Goal: Book appointment/travel/reservation

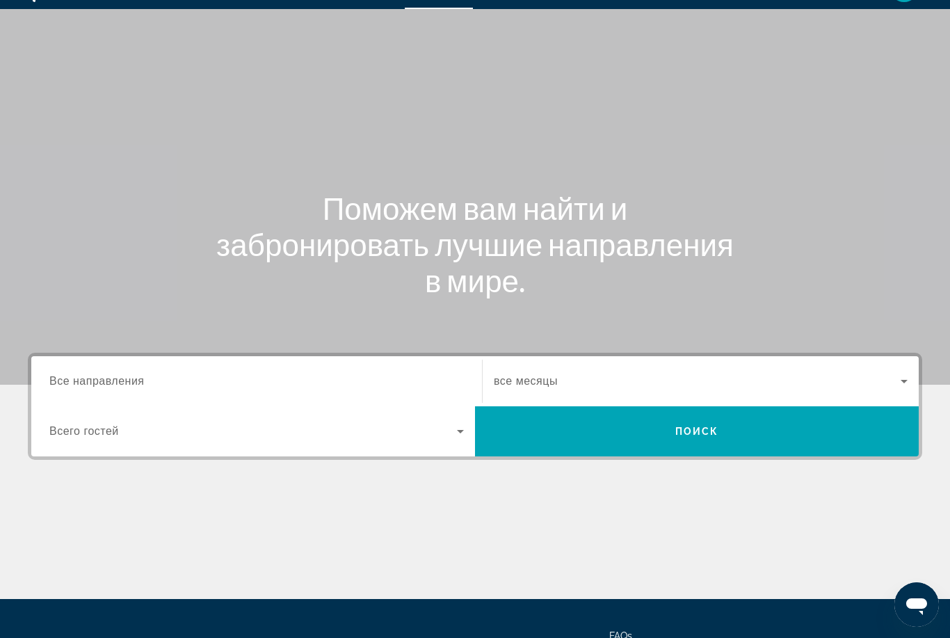
scroll to position [32, 0]
click at [132, 384] on span "Все направления" at bounding box center [96, 382] width 95 height 12
click at [132, 384] on input "Destination Все направления" at bounding box center [256, 382] width 415 height 17
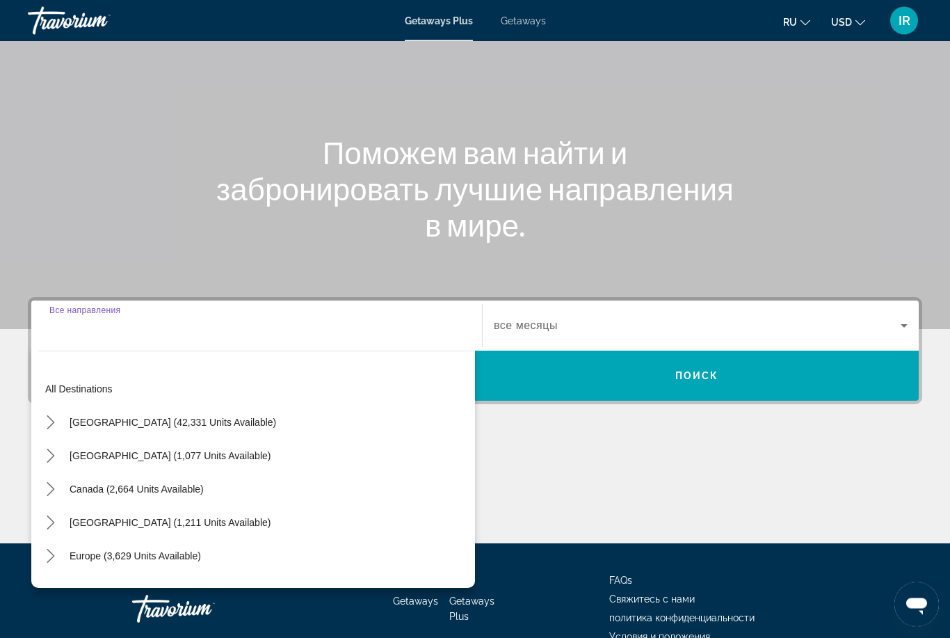
scroll to position [120, 0]
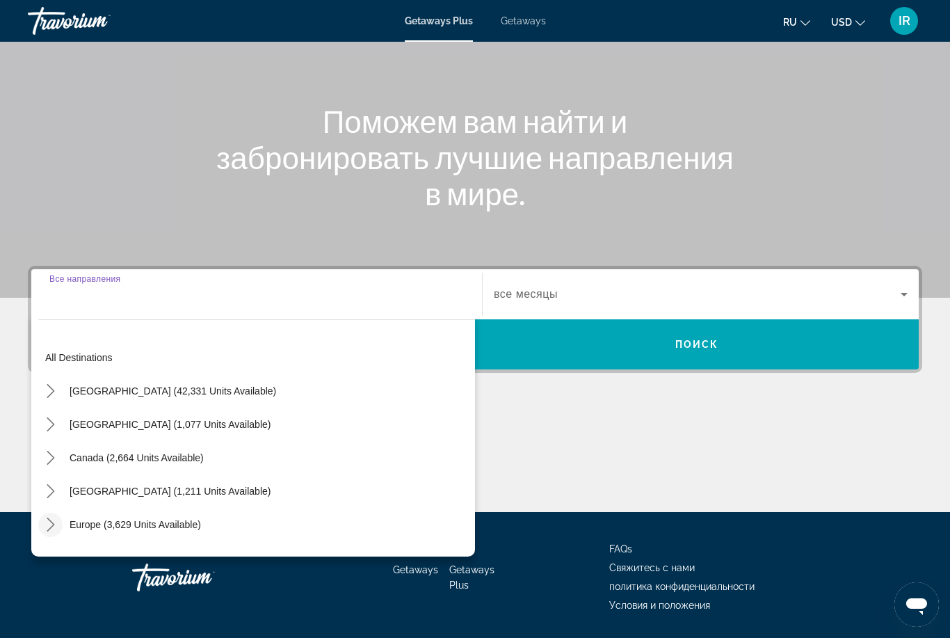
click at [45, 526] on icon "Toggle Europe (3,629 units available) submenu" at bounding box center [51, 525] width 14 height 14
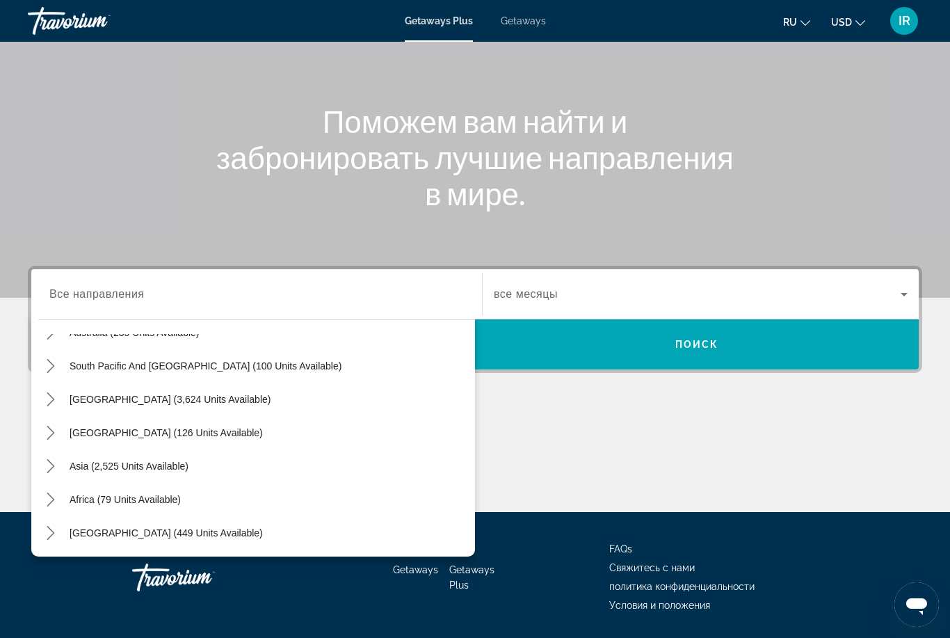
scroll to position [927, 0]
click at [163, 467] on span "Asia (2,525 units available)" at bounding box center [129, 466] width 119 height 11
type input "**********"
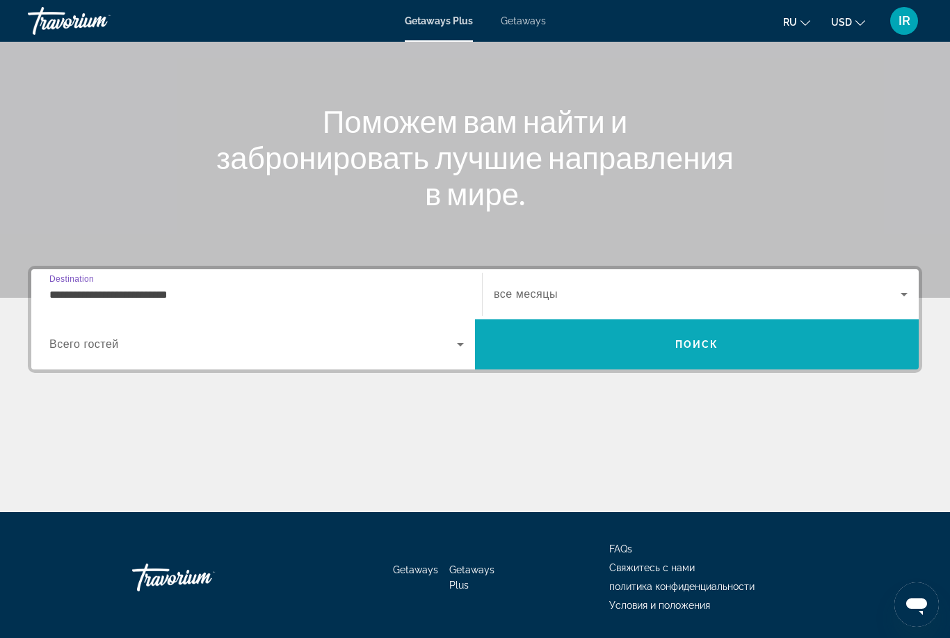
click at [626, 349] on span "Search" at bounding box center [697, 344] width 444 height 33
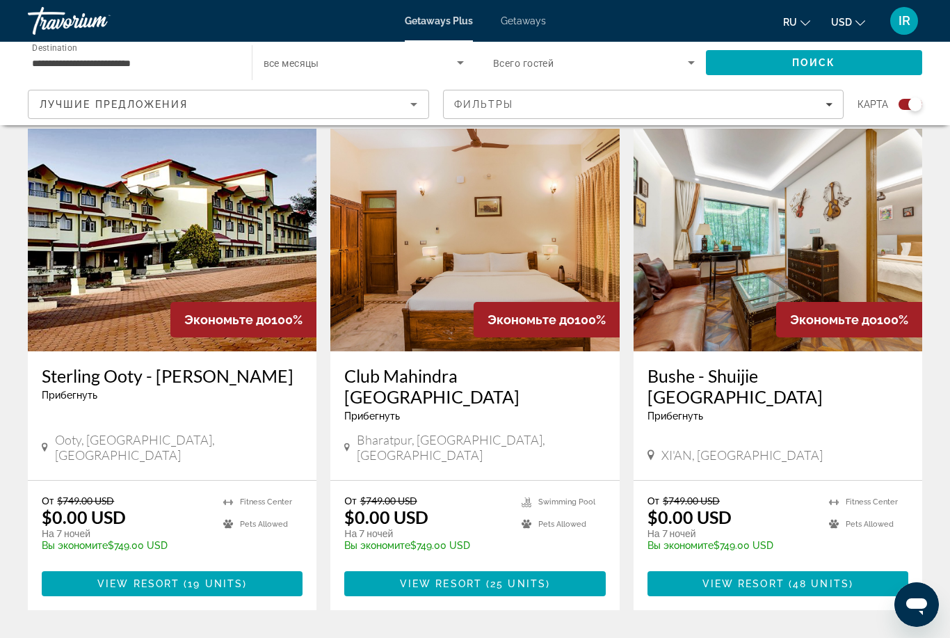
scroll to position [1978, 0]
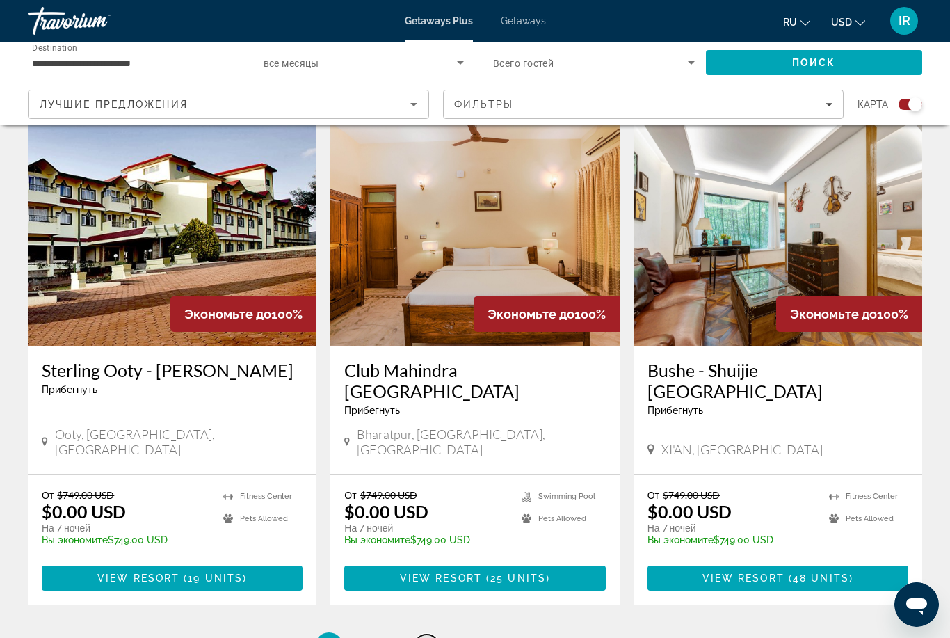
click at [429, 634] on link "page 3" at bounding box center [427, 646] width 24 height 24
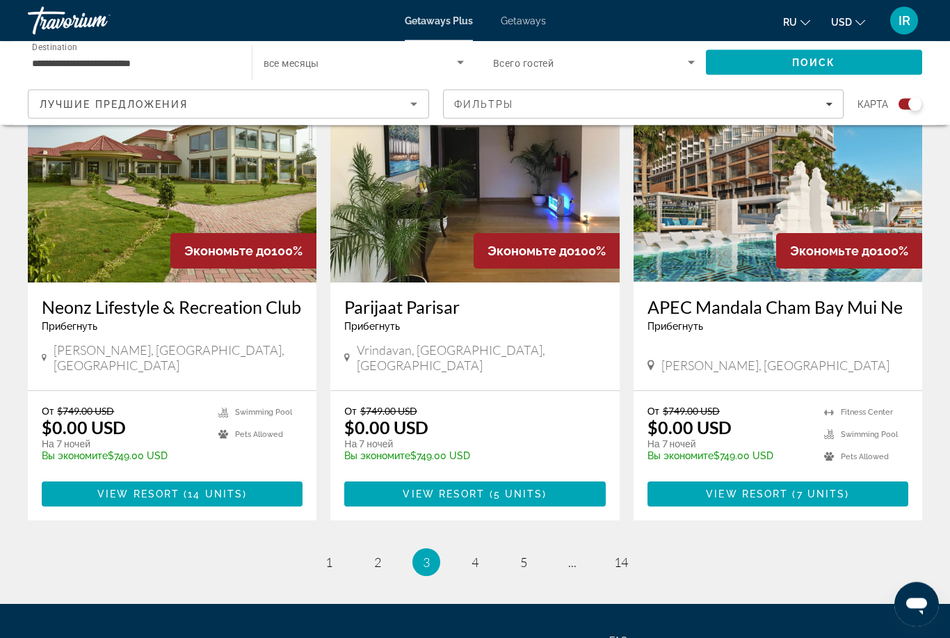
scroll to position [2063, 0]
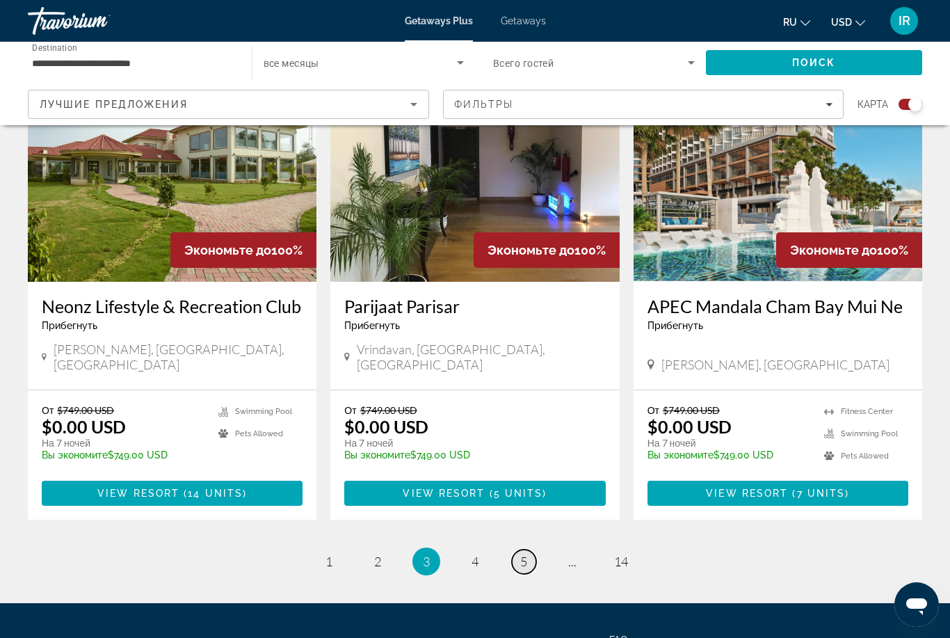
click at [525, 554] on span "5" at bounding box center [523, 561] width 7 height 15
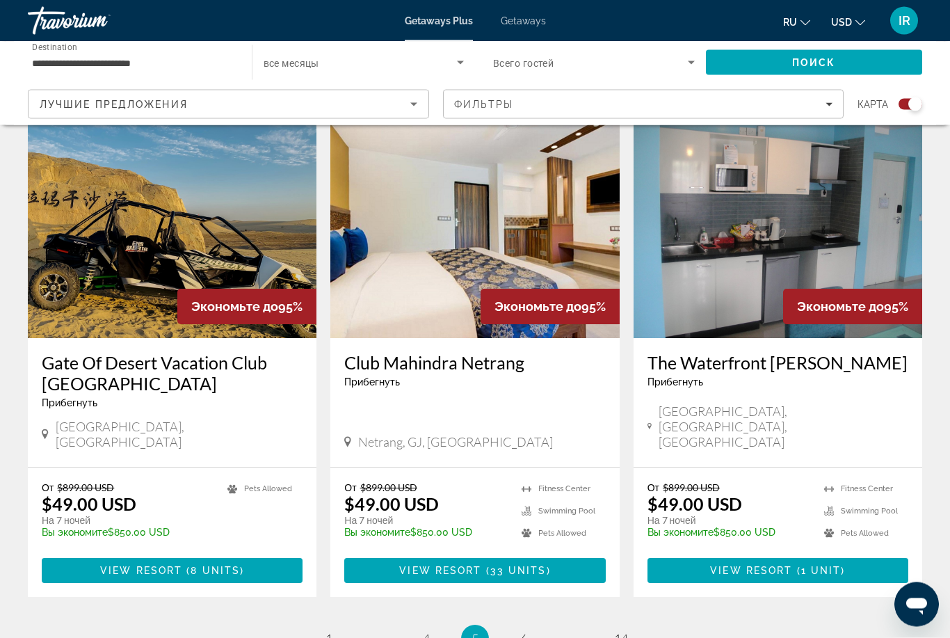
scroll to position [2105, 0]
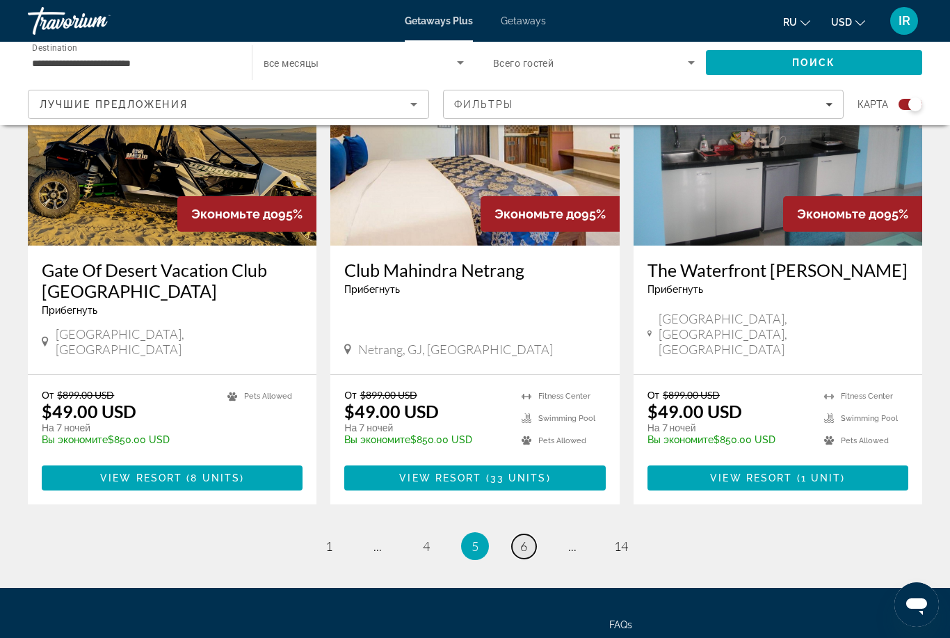
click at [534, 534] on link "page 6" at bounding box center [524, 546] width 24 height 24
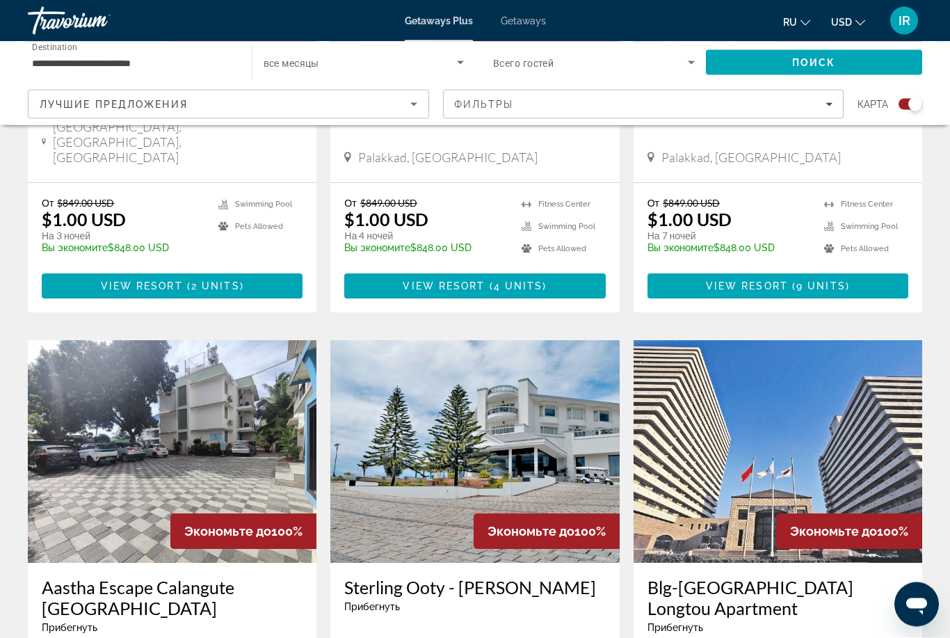
scroll to position [2063, 0]
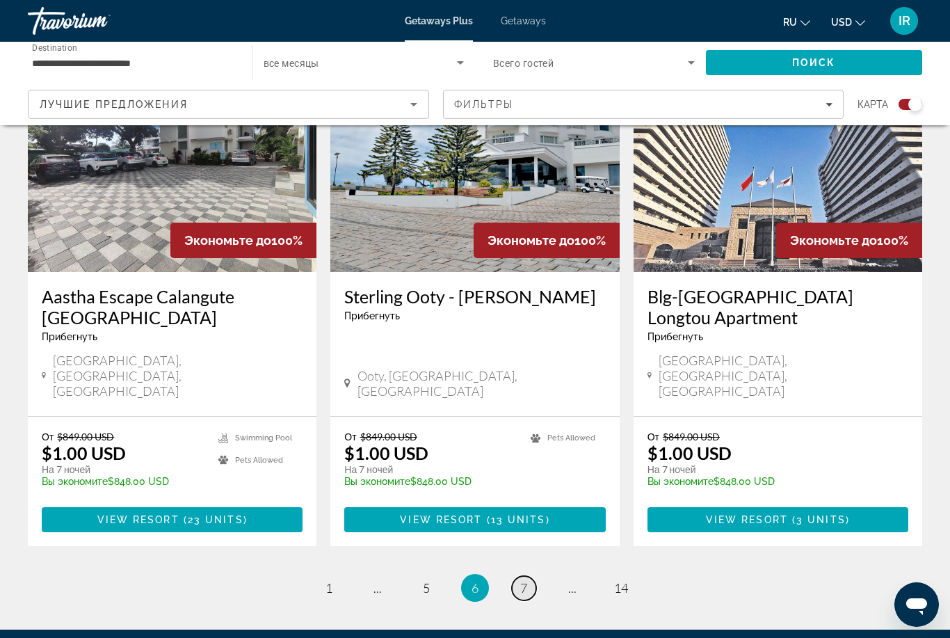
click at [526, 580] on span "7" at bounding box center [523, 587] width 7 height 15
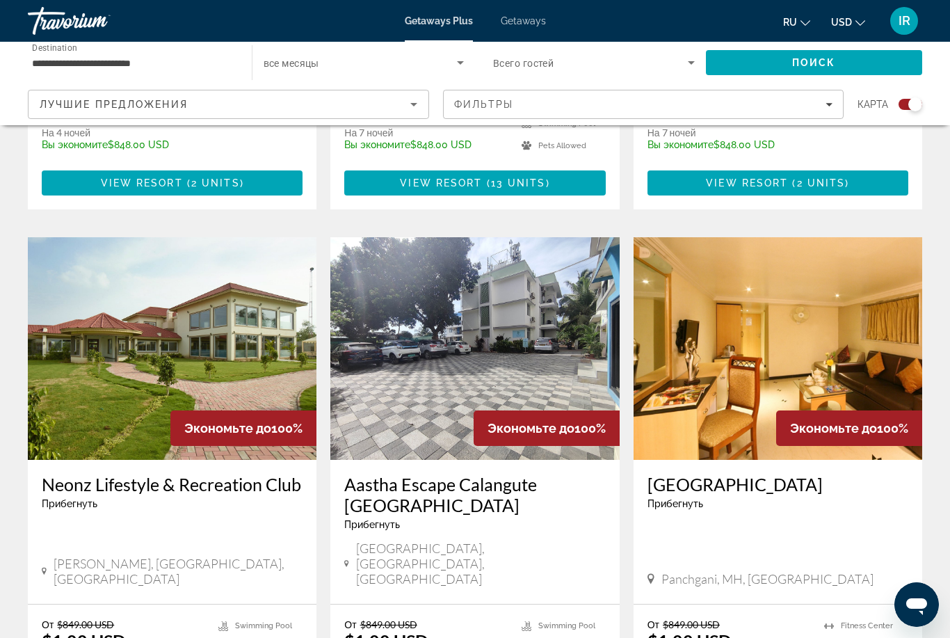
scroll to position [2104, 0]
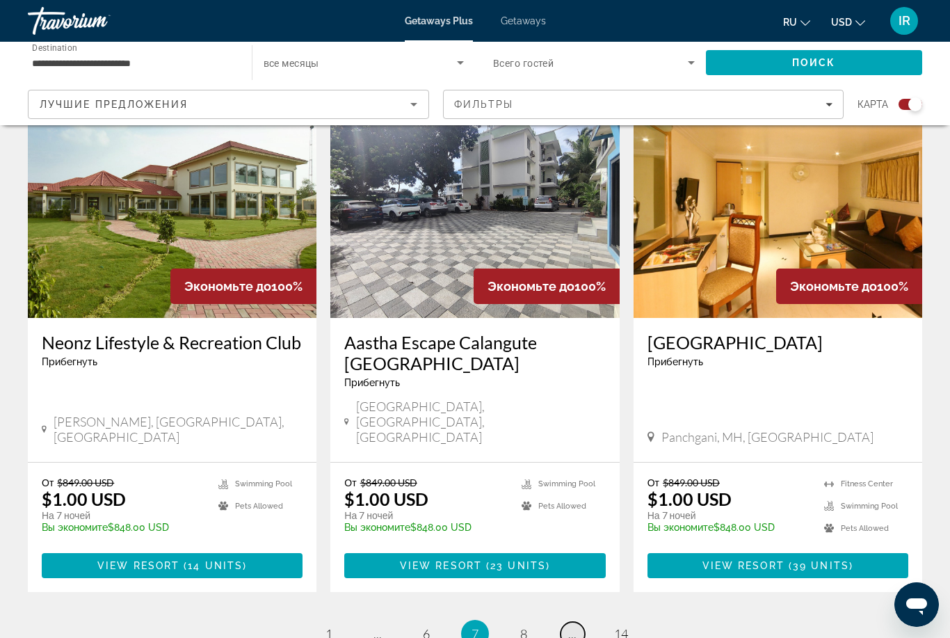
click at [577, 622] on link "page ..." at bounding box center [573, 634] width 24 height 24
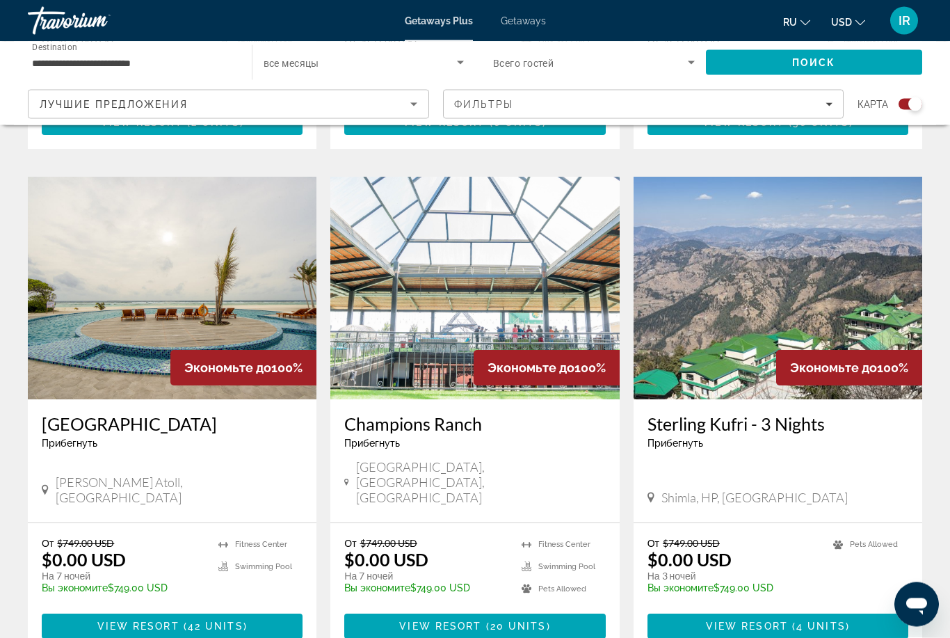
scroll to position [930, 0]
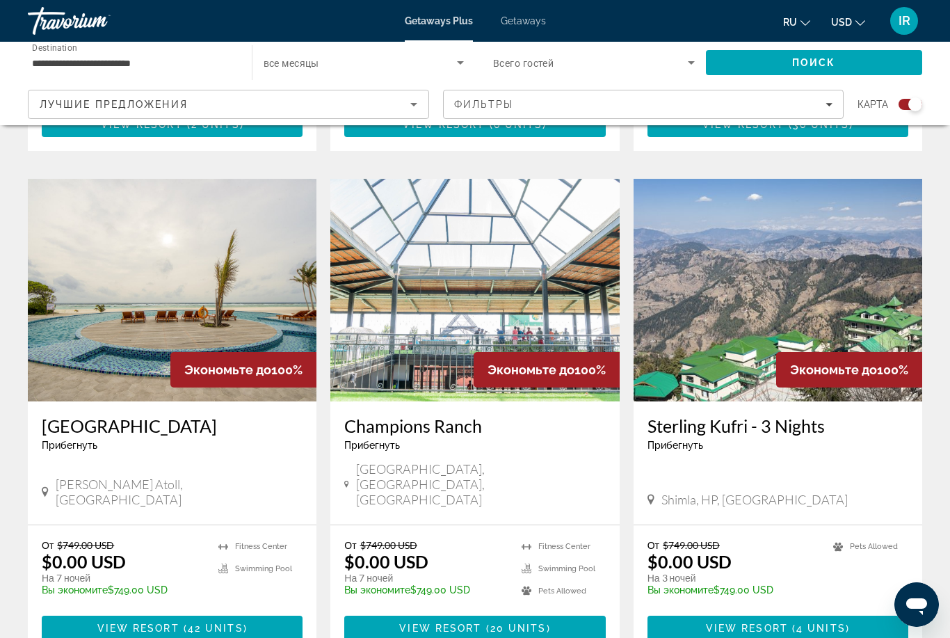
click at [109, 258] on img "Main content" at bounding box center [172, 290] width 289 height 223
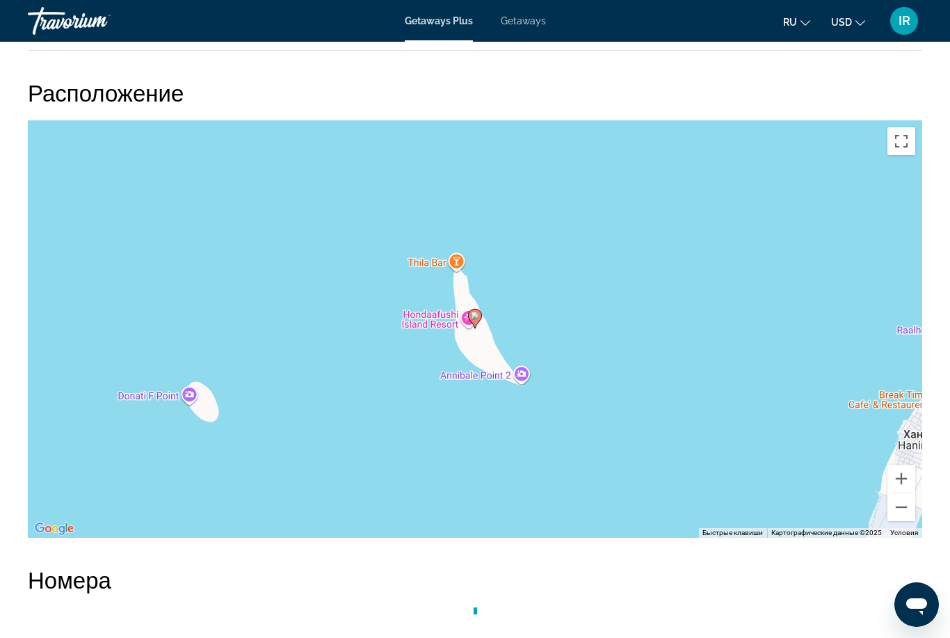
scroll to position [2282, 0]
click at [883, 511] on div "Чтобы активировать перетаскивание с помощью клавиатуры, нажмите Alt + Ввод. Пос…" at bounding box center [475, 329] width 895 height 417
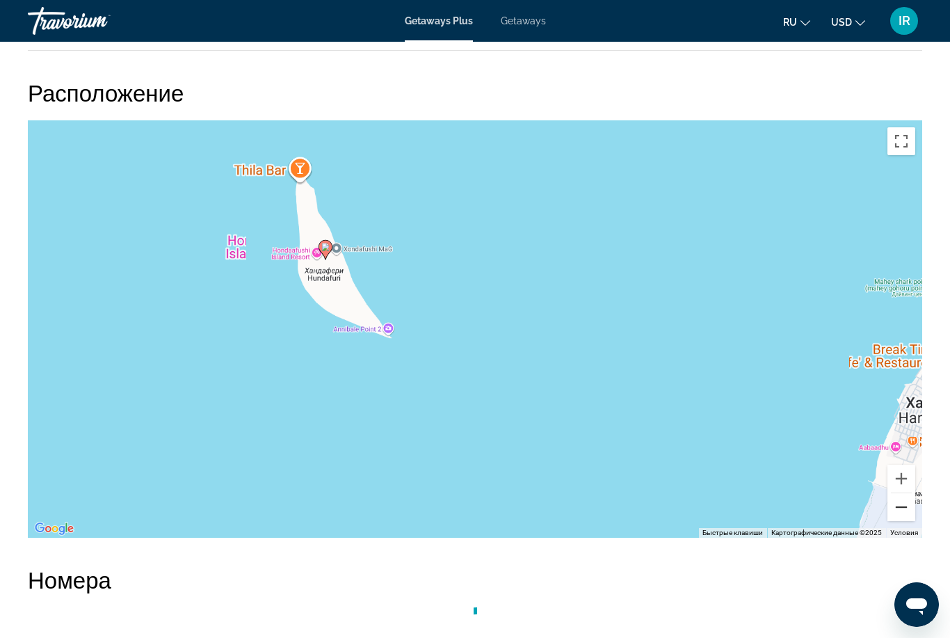
click at [893, 522] on div "Чтобы активировать перетаскивание с помощью клавиатуры, нажмите Alt + Ввод. Пос…" at bounding box center [475, 328] width 895 height 417
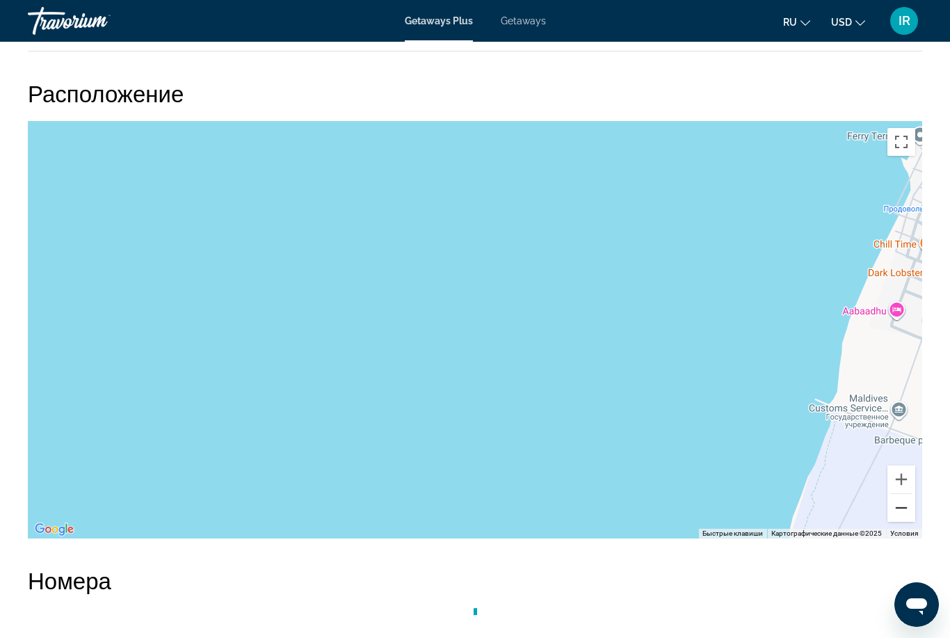
click at [904, 520] on button "Уменьшить" at bounding box center [902, 508] width 28 height 28
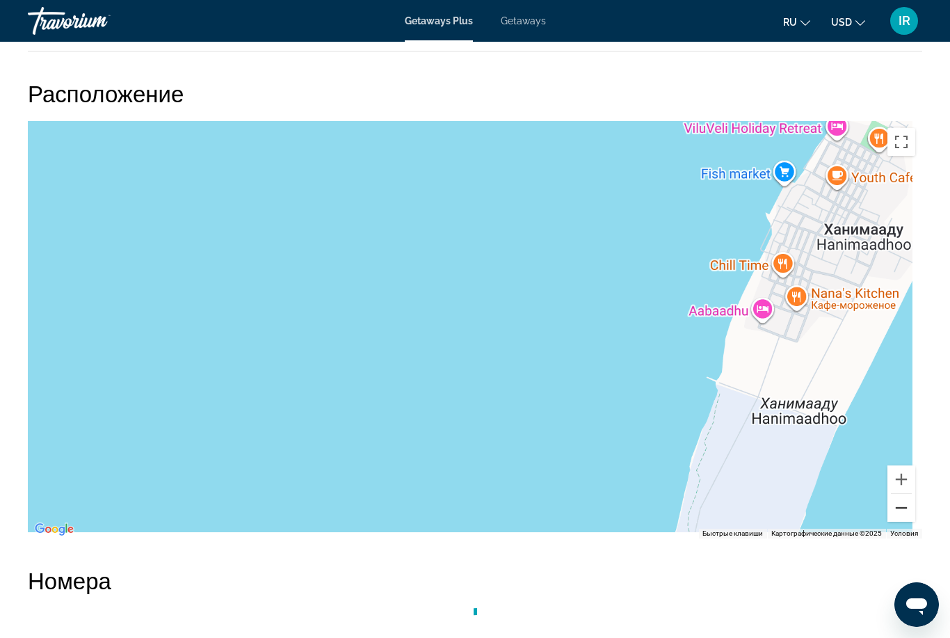
click at [901, 522] on div "Main content" at bounding box center [475, 329] width 895 height 417
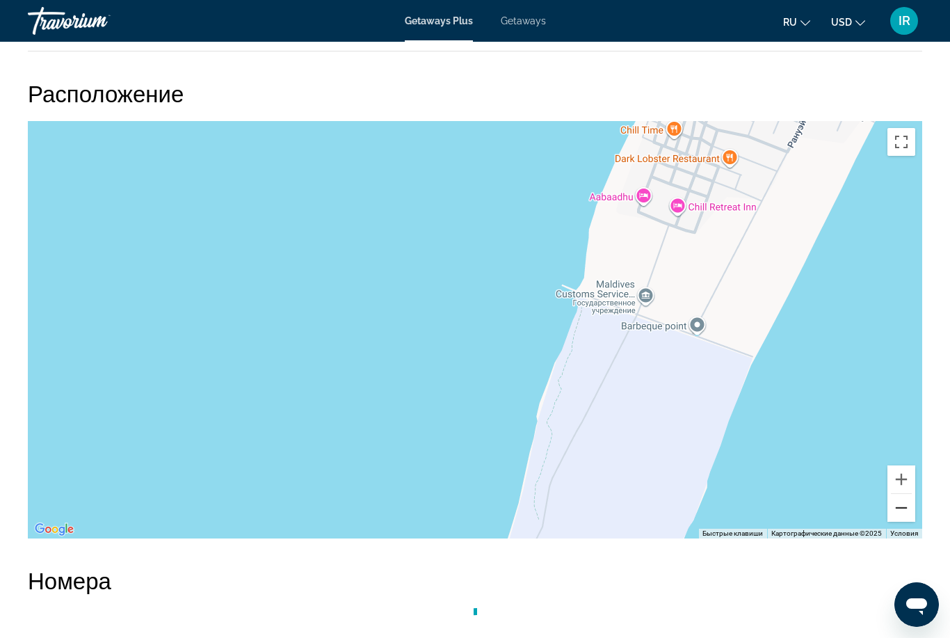
click at [898, 515] on button "Уменьшить" at bounding box center [902, 508] width 28 height 28
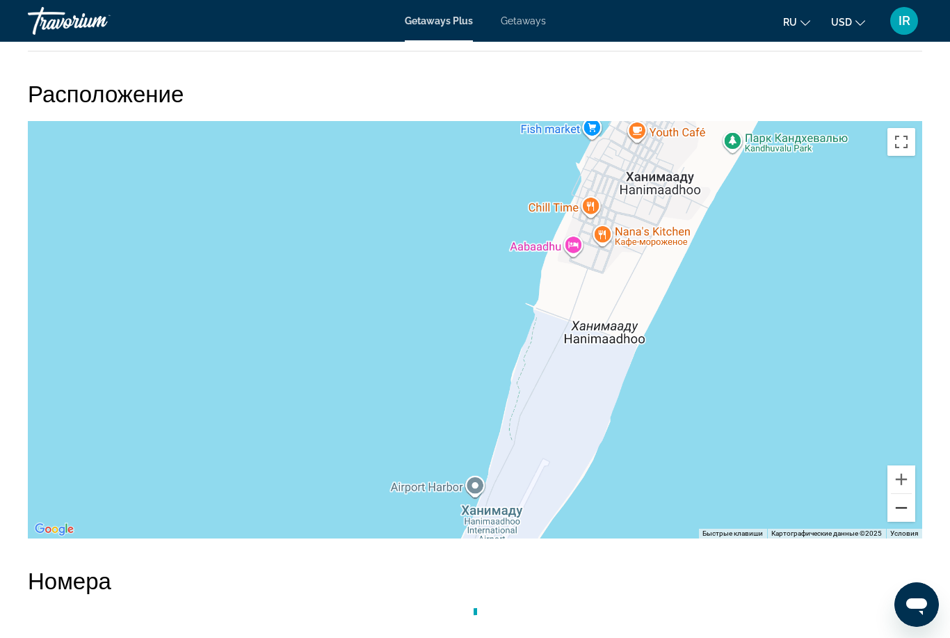
click at [904, 509] on button "Уменьшить" at bounding box center [902, 508] width 28 height 28
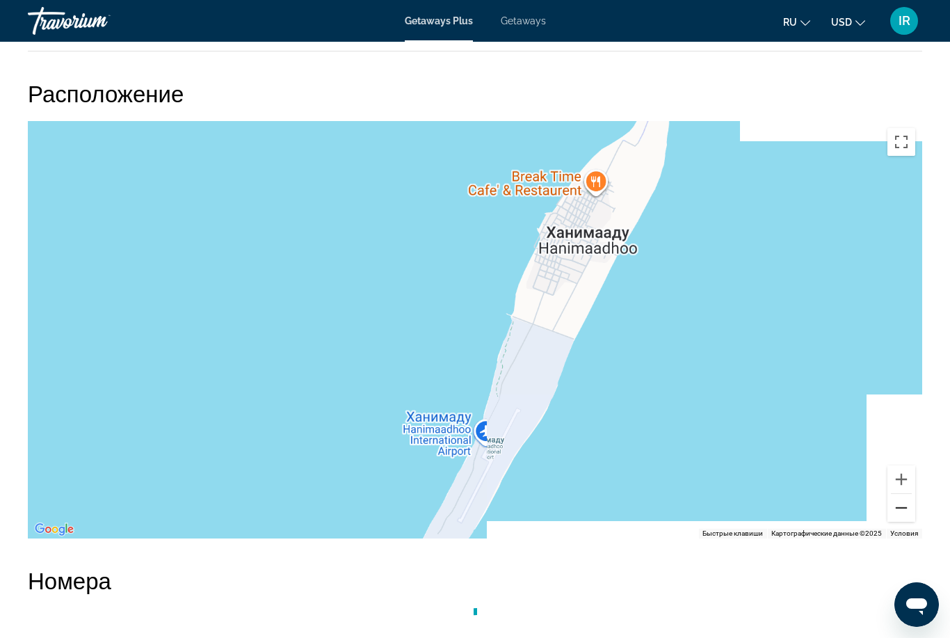
click at [903, 506] on button "Уменьшить" at bounding box center [902, 508] width 28 height 28
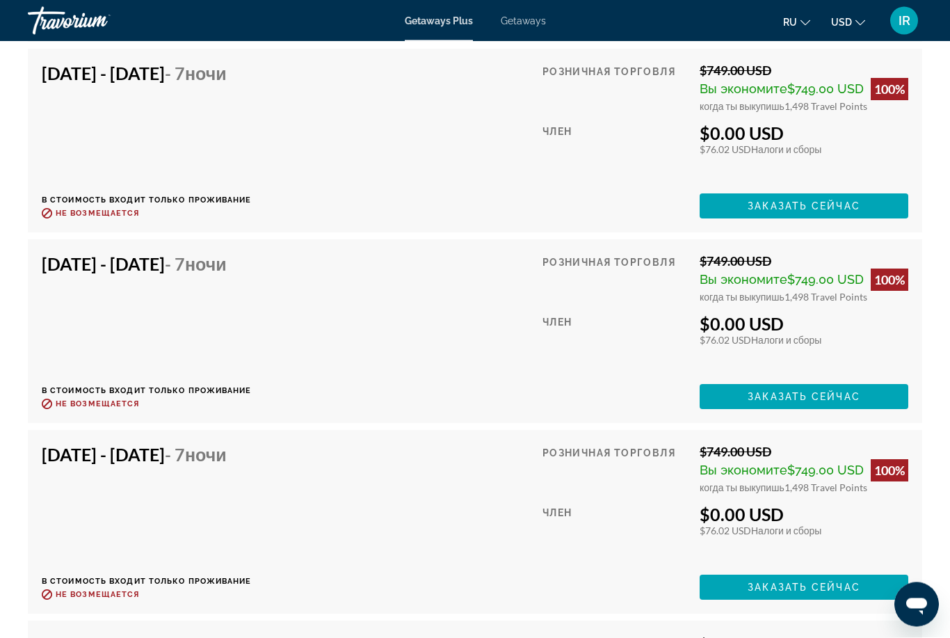
scroll to position [3894, 0]
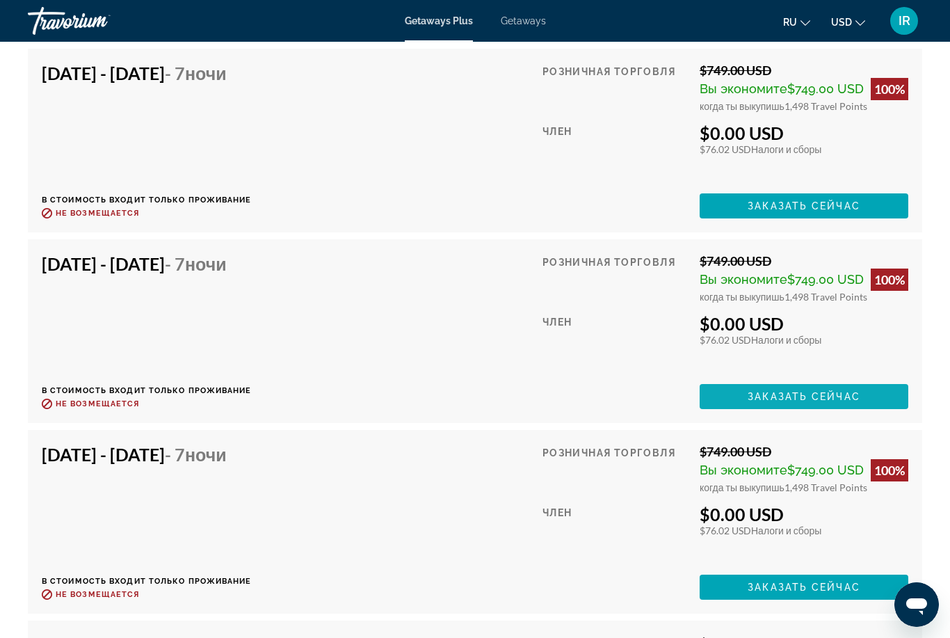
click at [741, 392] on span "Main content" at bounding box center [804, 396] width 209 height 33
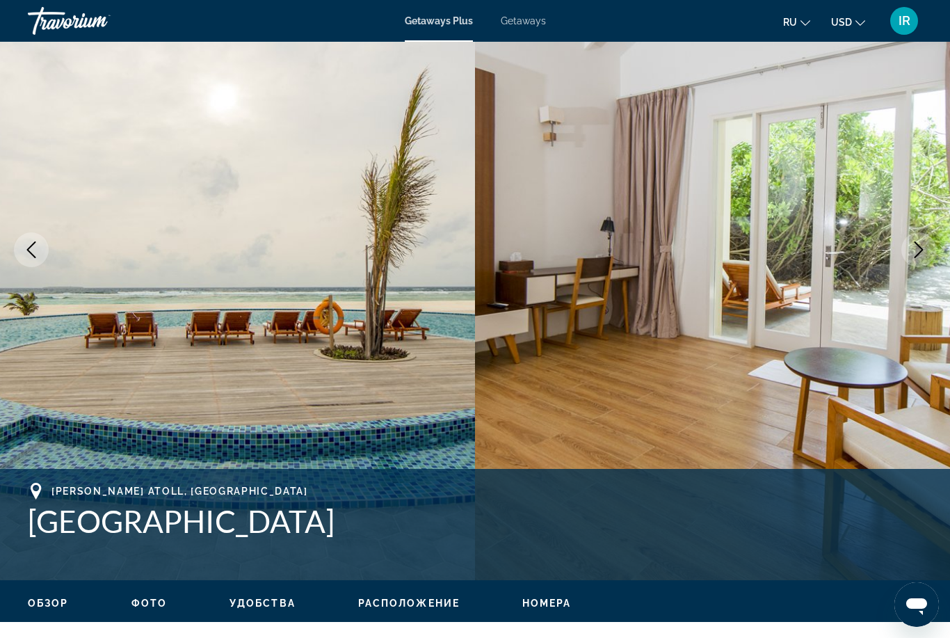
scroll to position [61, 0]
